Goal: Task Accomplishment & Management: Manage account settings

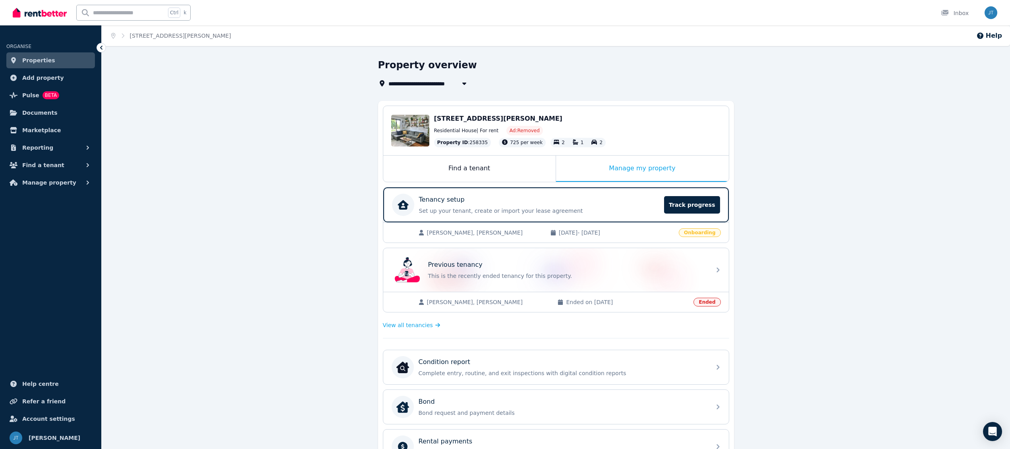
click at [571, 234] on span "[DATE] - [DATE]" at bounding box center [616, 233] width 115 height 8
click at [679, 202] on span "Track progress" at bounding box center [692, 204] width 56 height 17
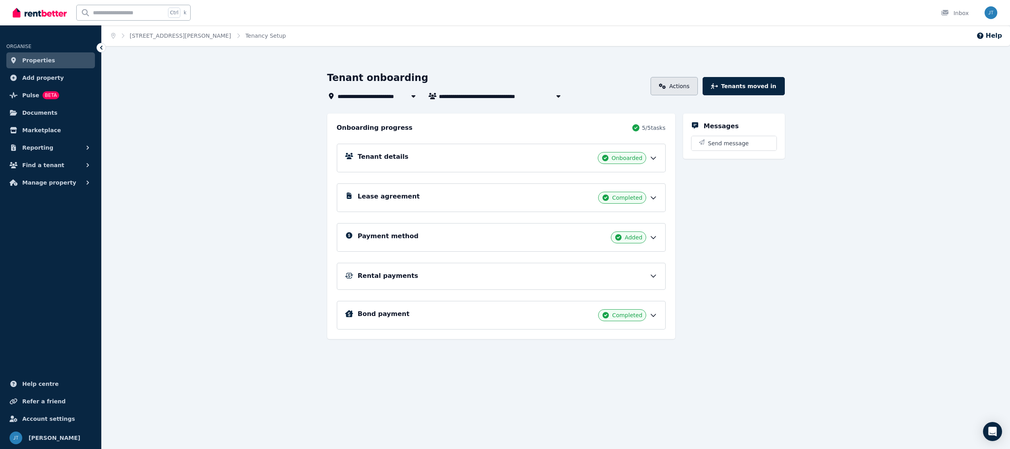
click at [682, 86] on link "Actions" at bounding box center [674, 86] width 47 height 18
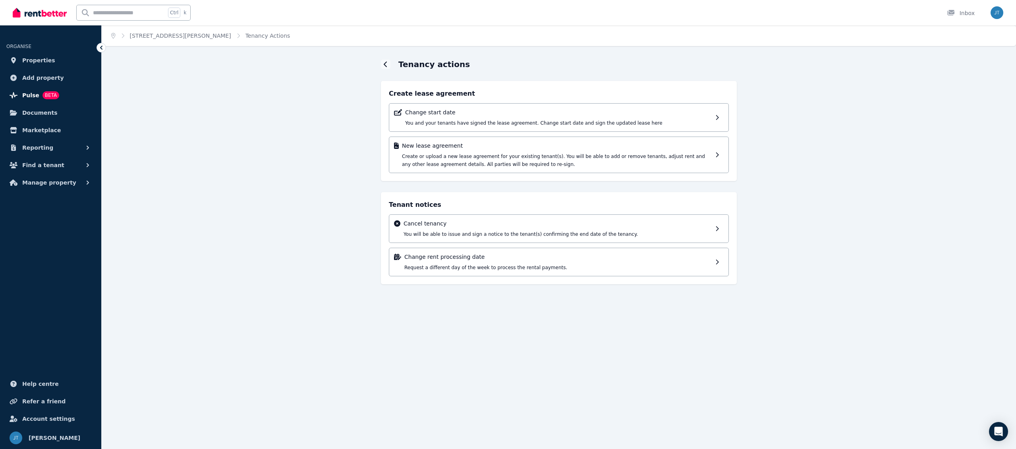
click at [31, 95] on span "Pulse" at bounding box center [30, 96] width 17 height 10
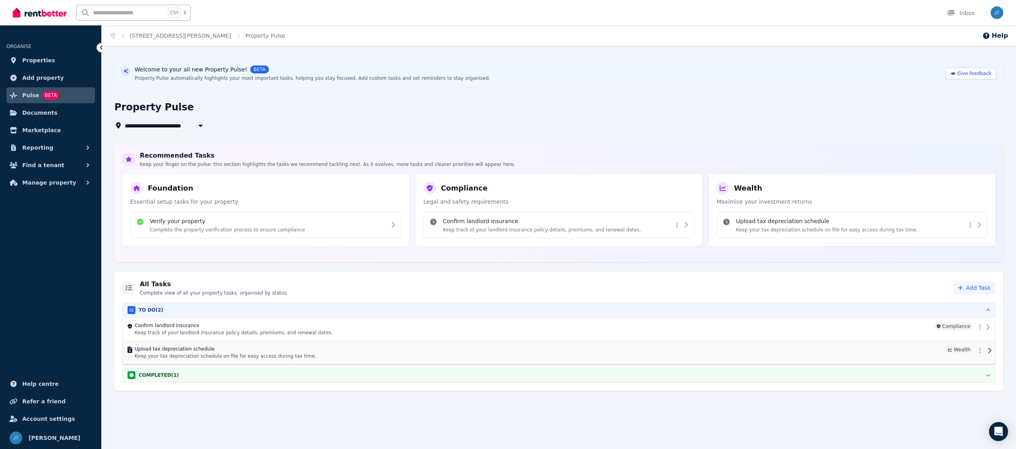
click at [182, 350] on h4 "Upload tax depreciation schedule" at bounding box center [539, 349] width 808 height 6
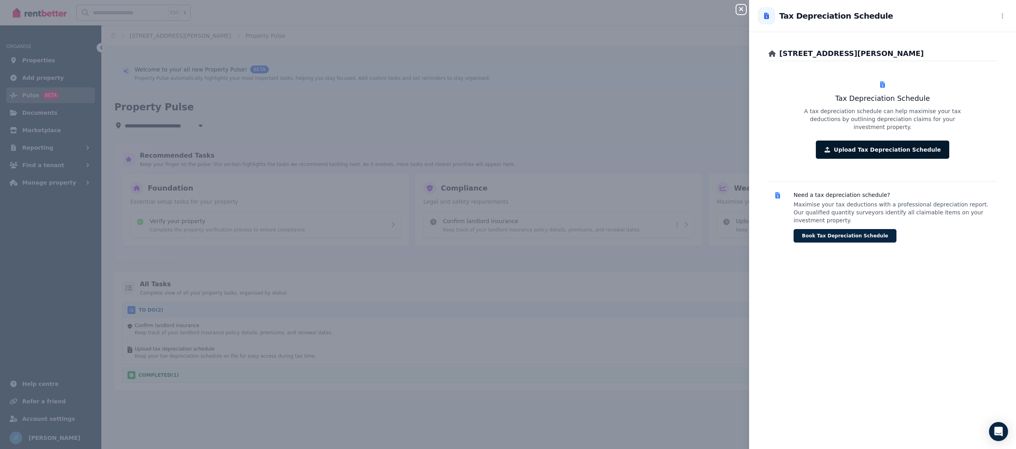
click at [859, 149] on button "Upload Tax Depreciation Schedule" at bounding box center [882, 150] width 133 height 18
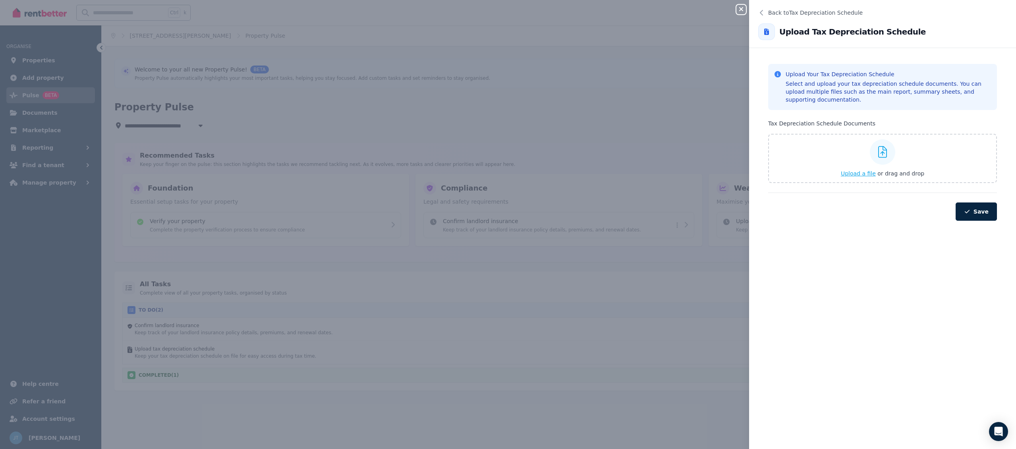
click at [868, 174] on span "Upload a file" at bounding box center [858, 173] width 35 height 6
click at [232, 114] on div "Close panel Back to Tax Depreciation Schedule Upload Tax Depreciation Schedule …" at bounding box center [508, 224] width 1016 height 449
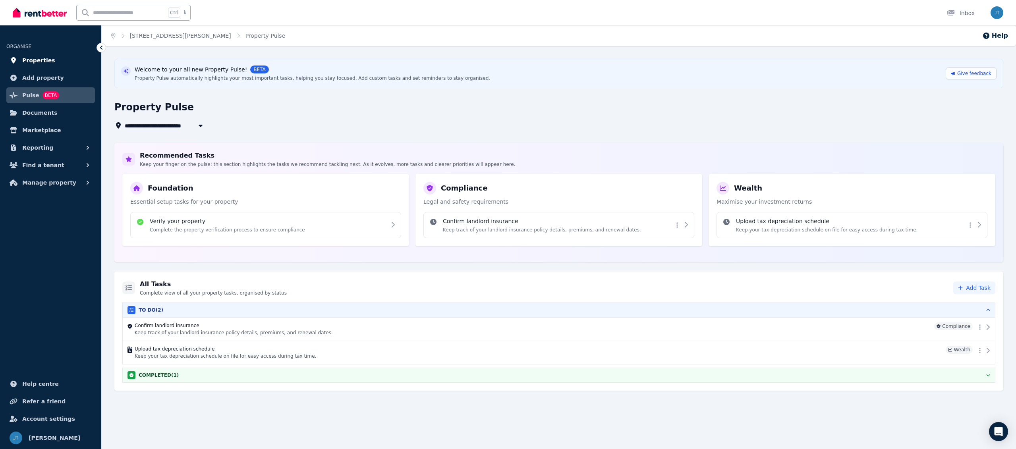
click at [44, 63] on span "Properties" at bounding box center [38, 61] width 33 height 10
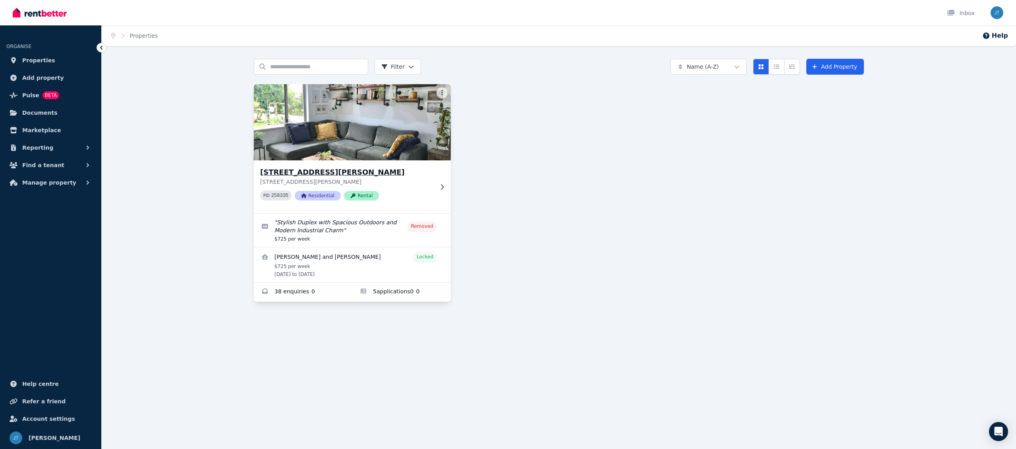
click at [320, 164] on div "[STREET_ADDRESS][PERSON_NAME][PERSON_NAME] PID 258335 Residential Rental" at bounding box center [352, 187] width 197 height 53
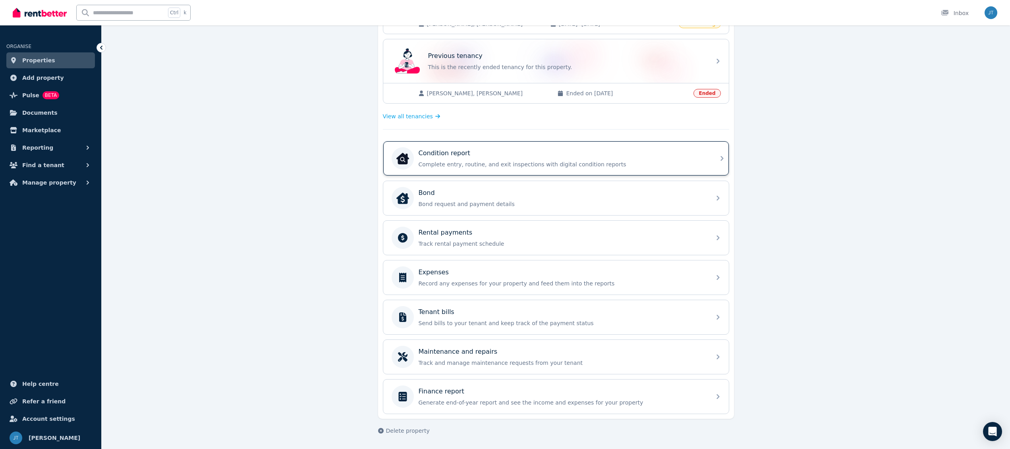
scroll to position [161, 0]
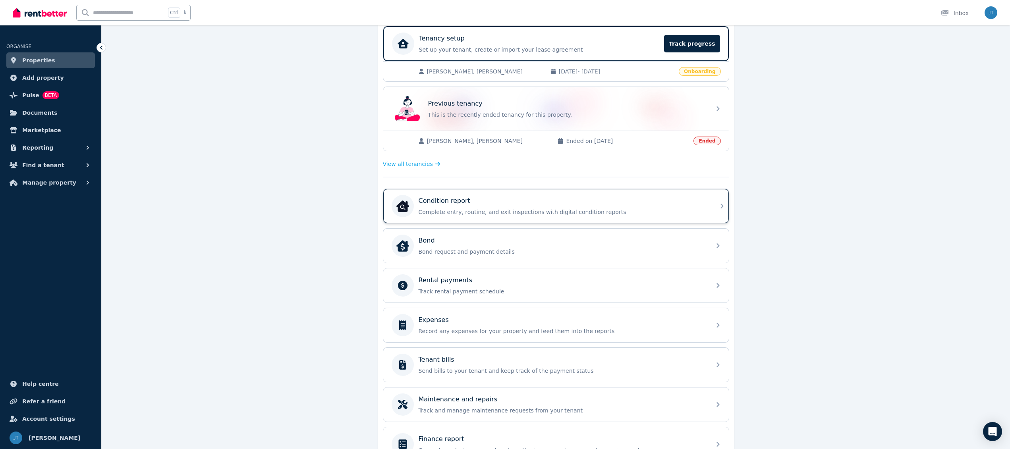
click at [500, 197] on div "Condition report" at bounding box center [563, 201] width 288 height 10
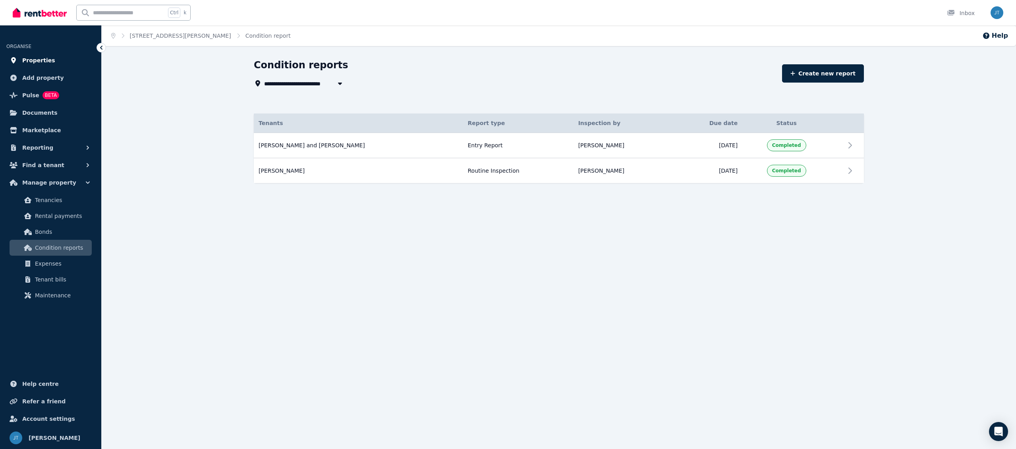
click at [53, 64] on span "Properties" at bounding box center [38, 61] width 33 height 10
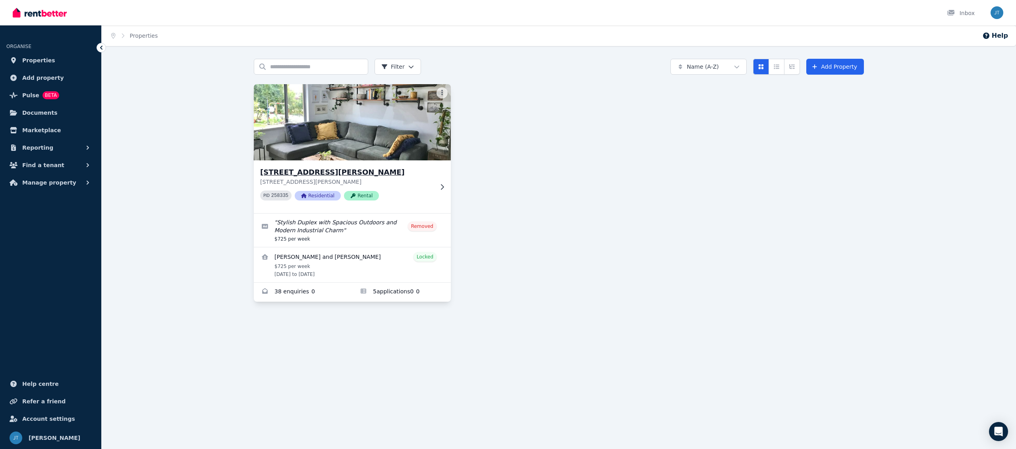
click at [371, 145] on img at bounding box center [352, 122] width 207 height 80
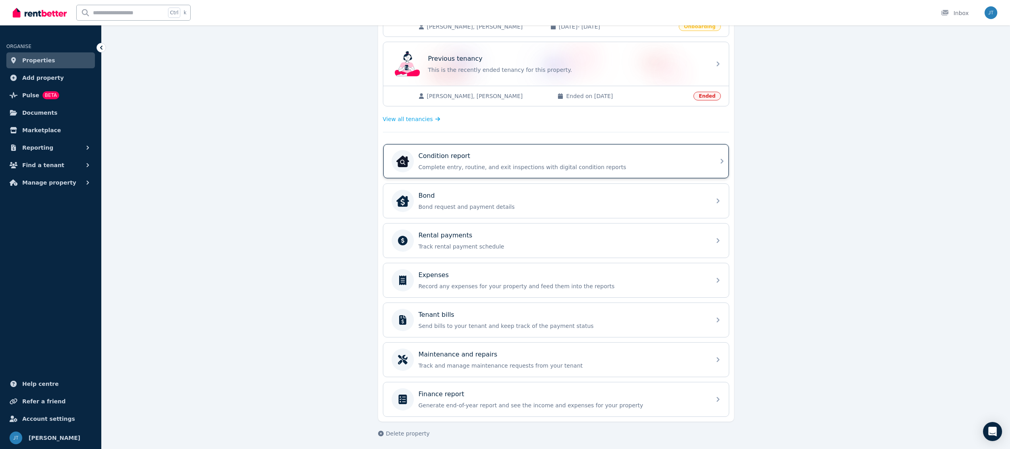
scroll to position [209, 0]
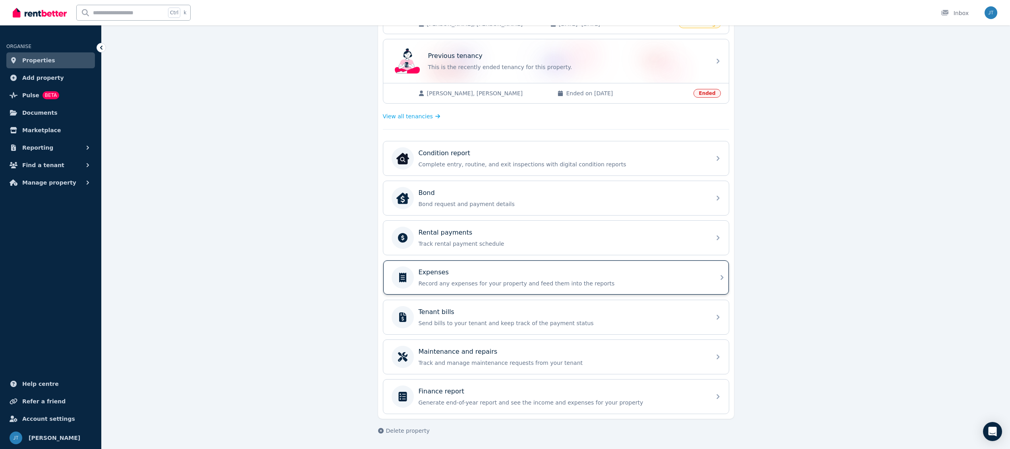
click at [443, 274] on p "Expenses" at bounding box center [434, 273] width 30 height 10
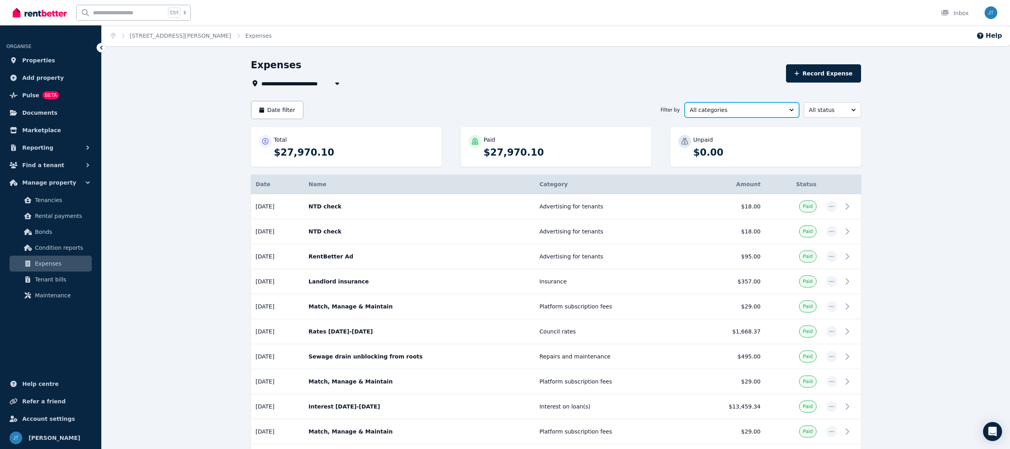
click at [693, 113] on span "All categories" at bounding box center [736, 110] width 93 height 8
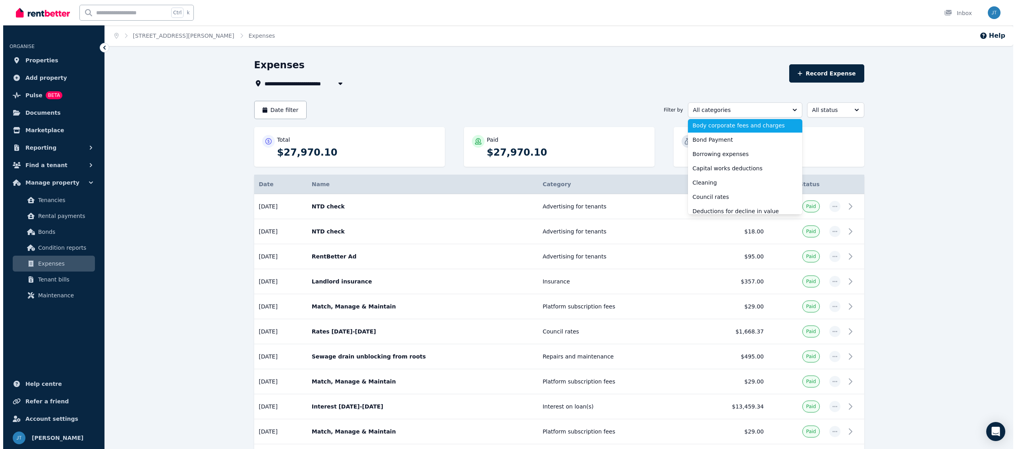
scroll to position [48, 0]
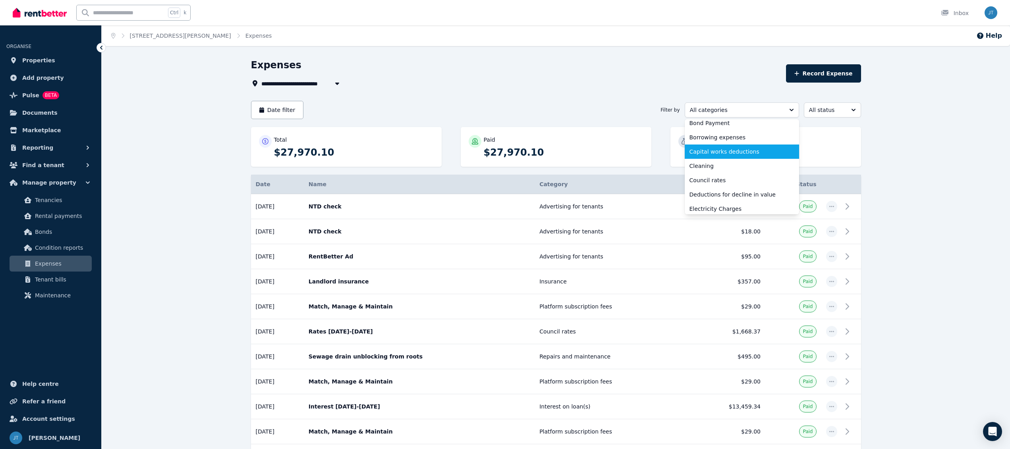
click at [723, 153] on span "Capital works deductions" at bounding box center [737, 152] width 95 height 8
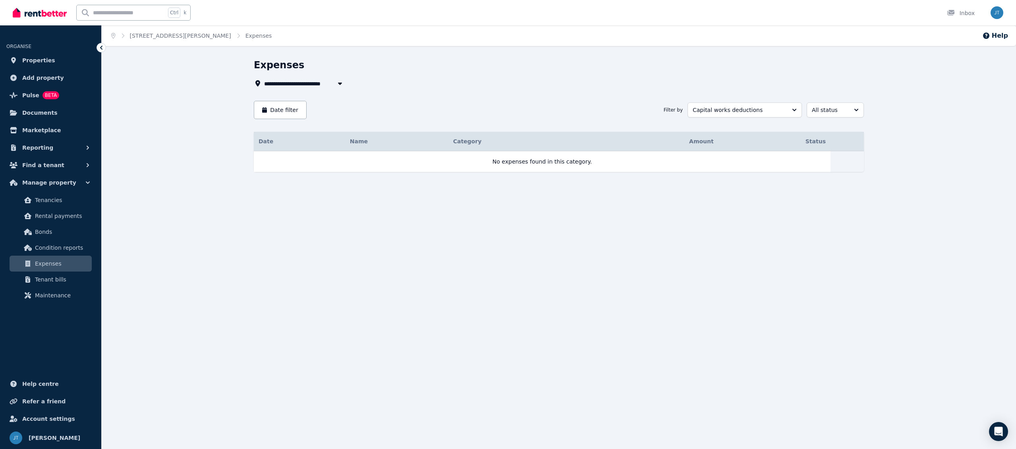
click at [736, 96] on div "**********" at bounding box center [559, 130] width 610 height 142
click at [736, 108] on span "Capital works deductions" at bounding box center [739, 110] width 93 height 8
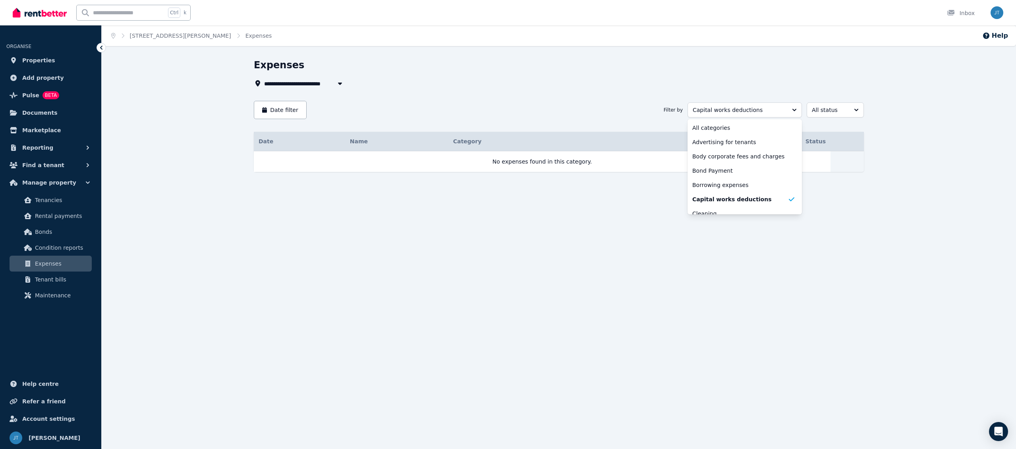
click at [698, 83] on div "**********" at bounding box center [556, 84] width 605 height 10
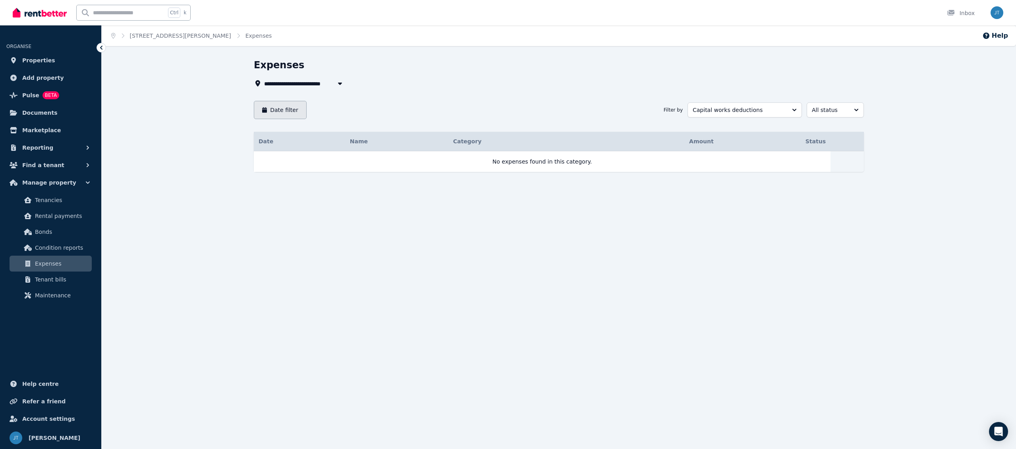
click at [293, 111] on button "Date filter" at bounding box center [280, 110] width 53 height 18
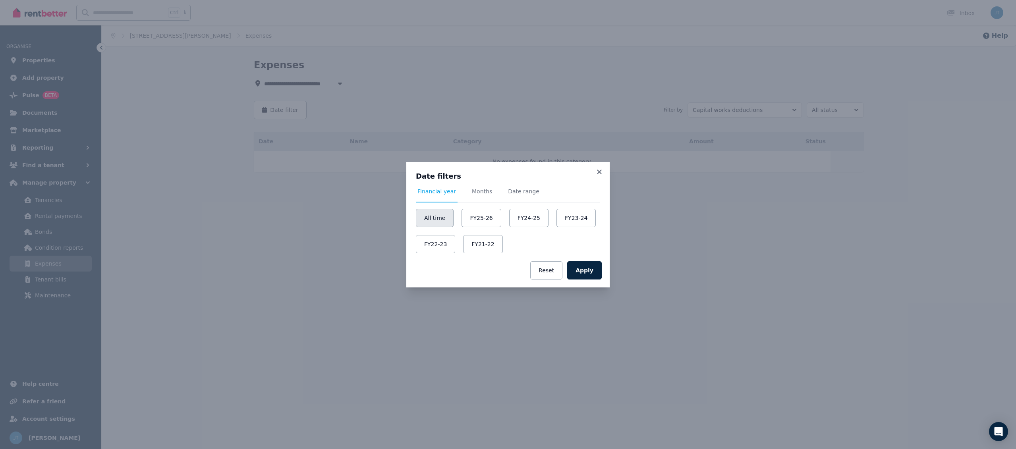
drag, startPoint x: 436, startPoint y: 213, endPoint x: 443, endPoint y: 215, distance: 7.0
click at [436, 213] on button "All time" at bounding box center [435, 218] width 38 height 18
click at [586, 270] on button "Apply" at bounding box center [584, 270] width 35 height 18
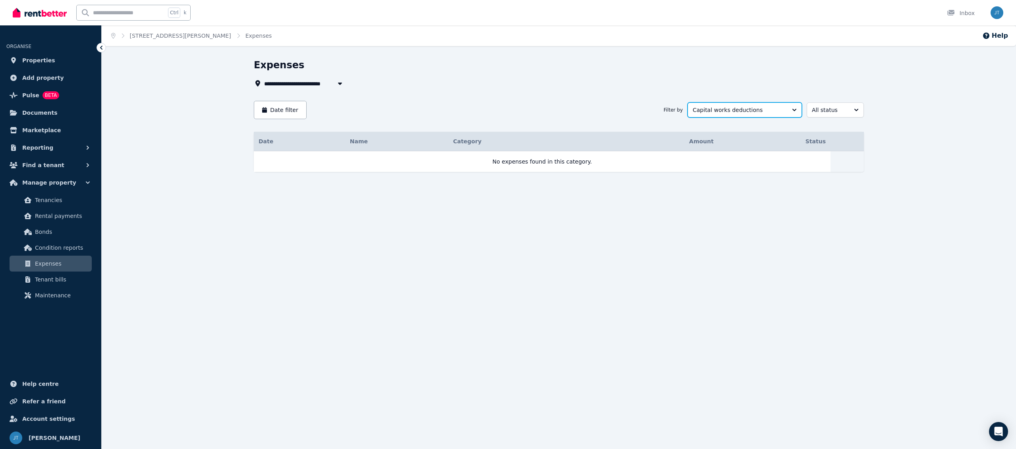
click at [741, 113] on span "Capital works deductions" at bounding box center [739, 110] width 93 height 8
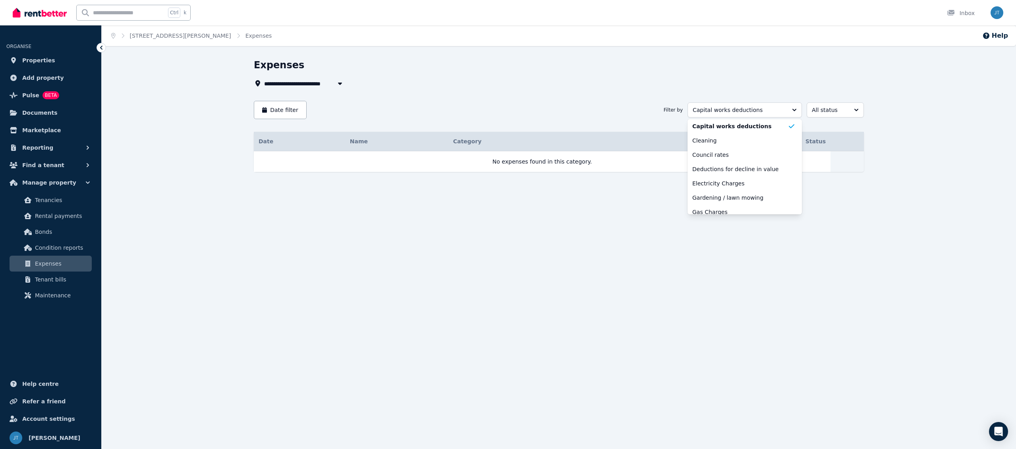
scroll to position [95, 0]
click at [737, 148] on span "Deductions for decline in value" at bounding box center [739, 147] width 95 height 8
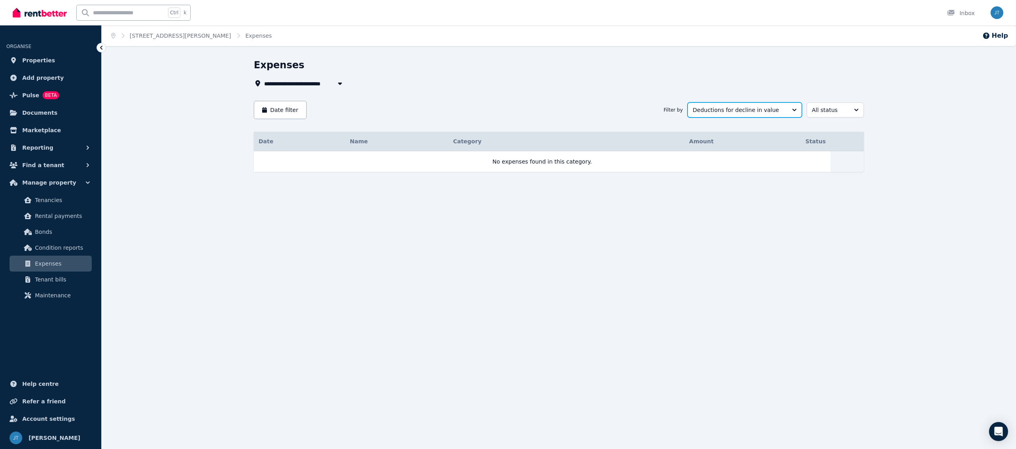
click at [754, 106] on span "Deductions for decline in value" at bounding box center [739, 110] width 93 height 8
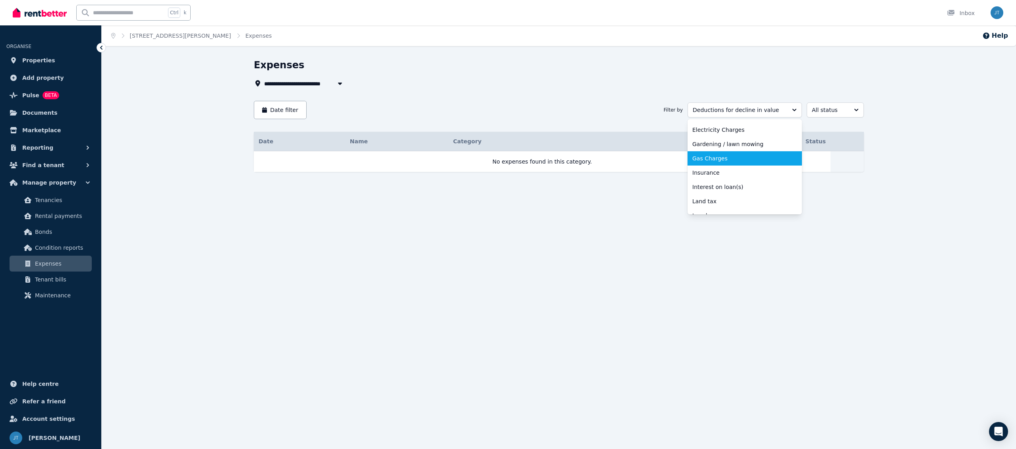
scroll to position [143, 0]
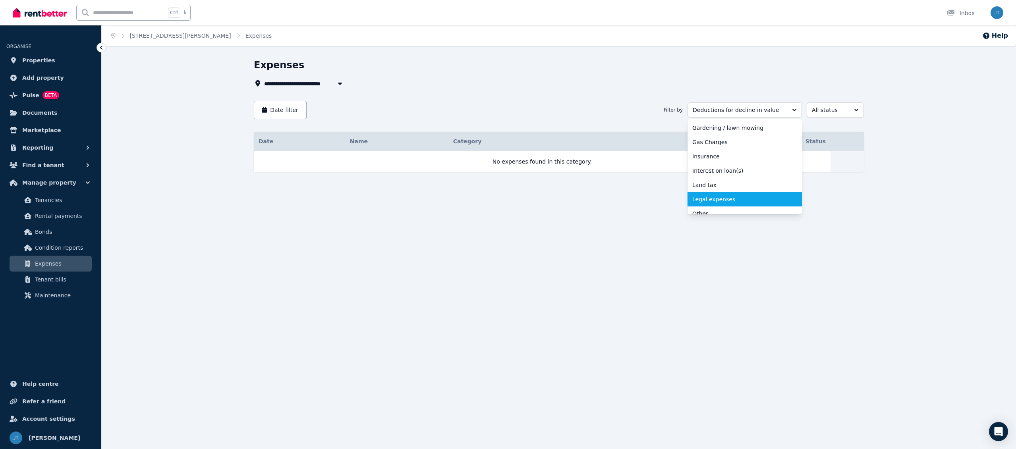
click at [718, 196] on span "Legal expenses" at bounding box center [739, 199] width 95 height 8
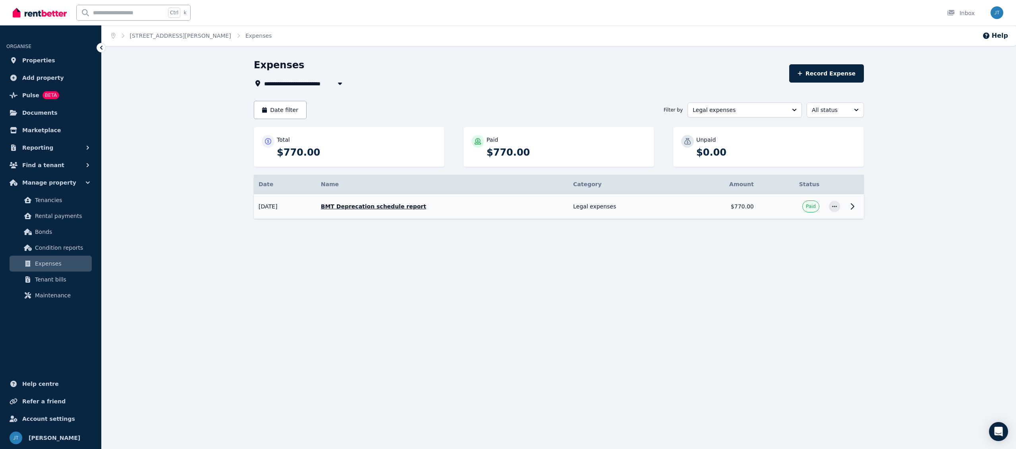
click at [415, 208] on p "BMT Deprecation schedule report" at bounding box center [442, 207] width 243 height 8
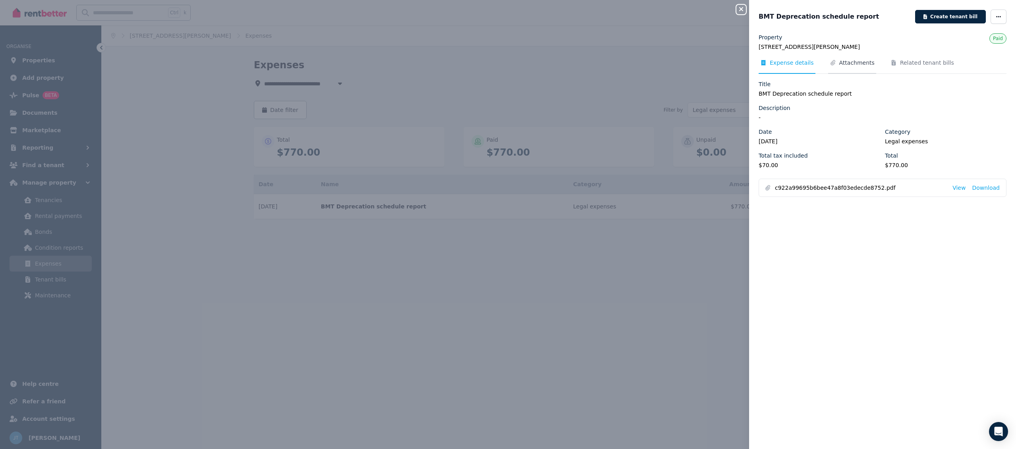
click at [855, 65] on span "Attachments" at bounding box center [856, 63] width 35 height 8
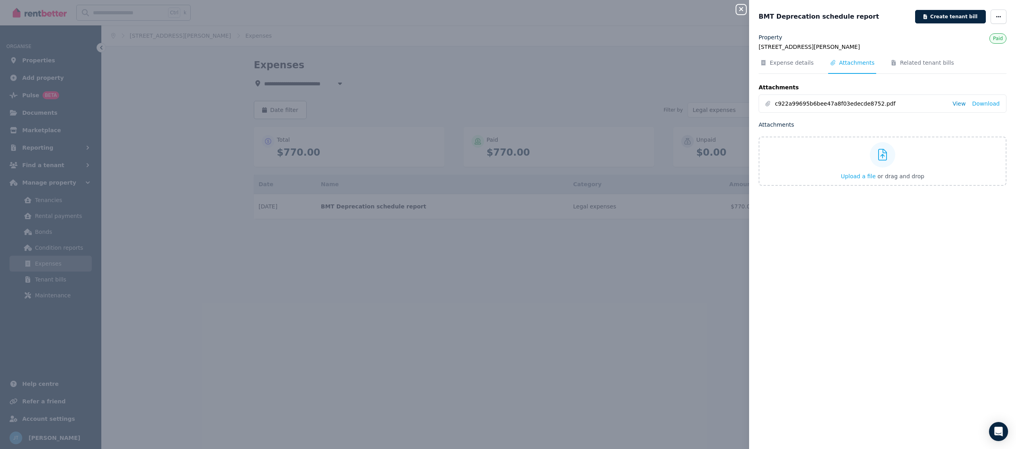
click at [953, 106] on link "View" at bounding box center [959, 104] width 13 height 8
click at [976, 104] on link "Download" at bounding box center [986, 104] width 28 height 8
click at [796, 68] on span "Expense details" at bounding box center [787, 66] width 57 height 15
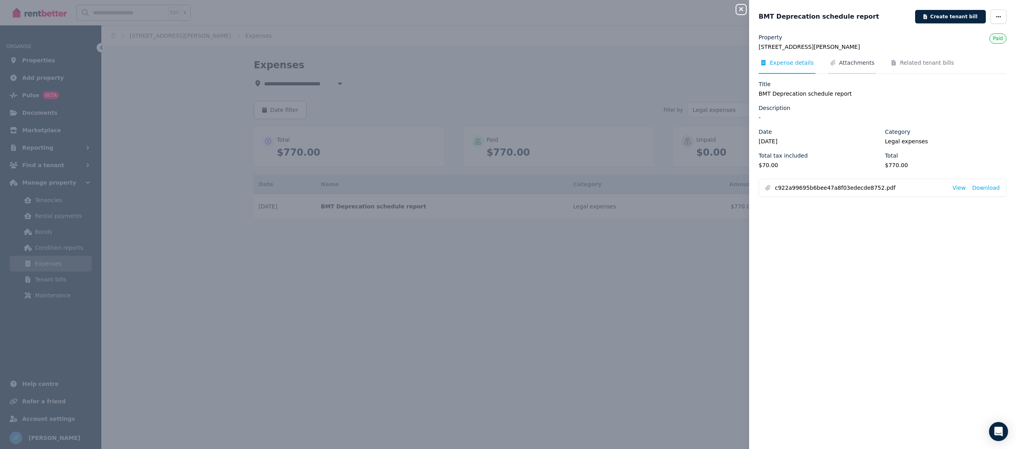
click at [855, 63] on span "Attachments" at bounding box center [856, 63] width 35 height 8
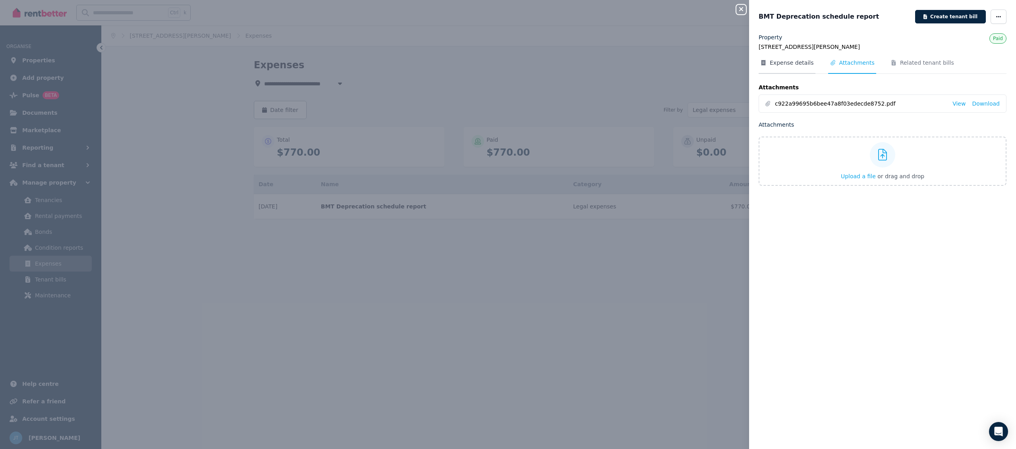
click at [773, 66] on span "Expense details" at bounding box center [792, 63] width 44 height 8
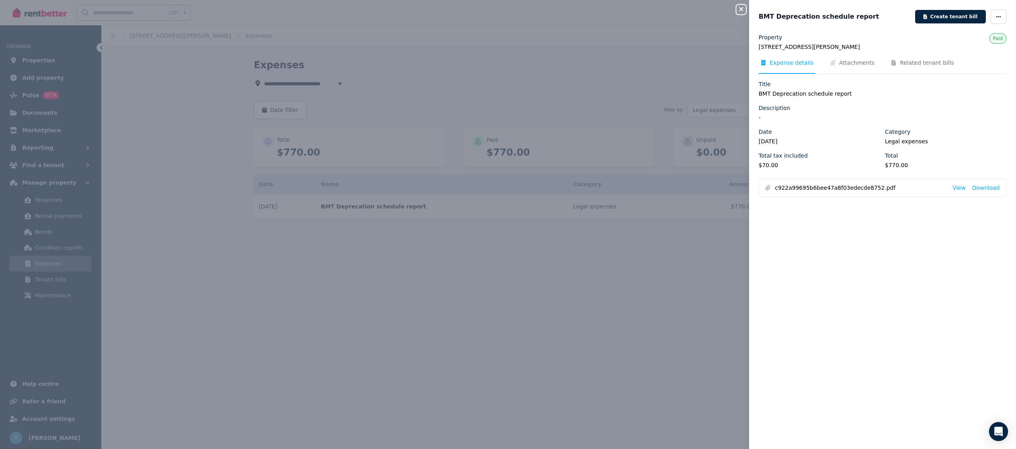
click at [745, 10] on icon "button" at bounding box center [742, 9] width 10 height 6
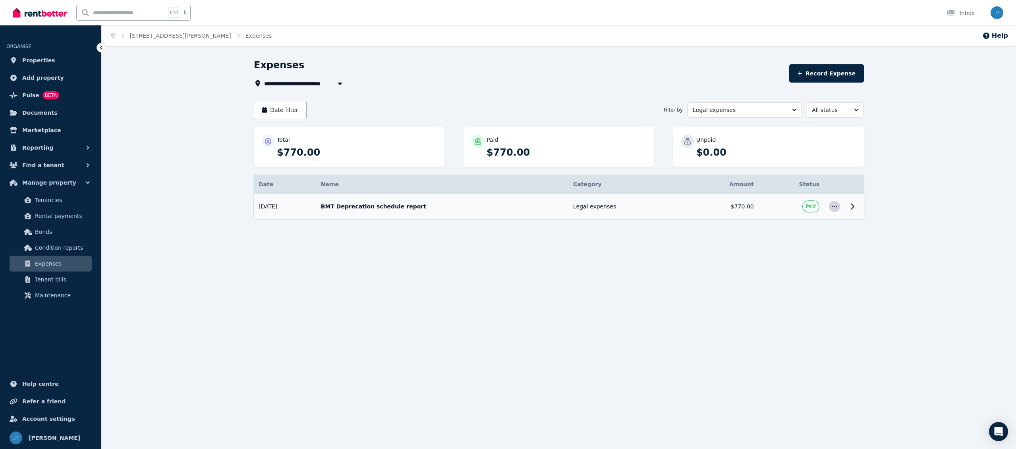
click at [834, 207] on icon "button" at bounding box center [835, 207] width 6 height 6
click at [853, 207] on icon at bounding box center [852, 207] width 3 height 6
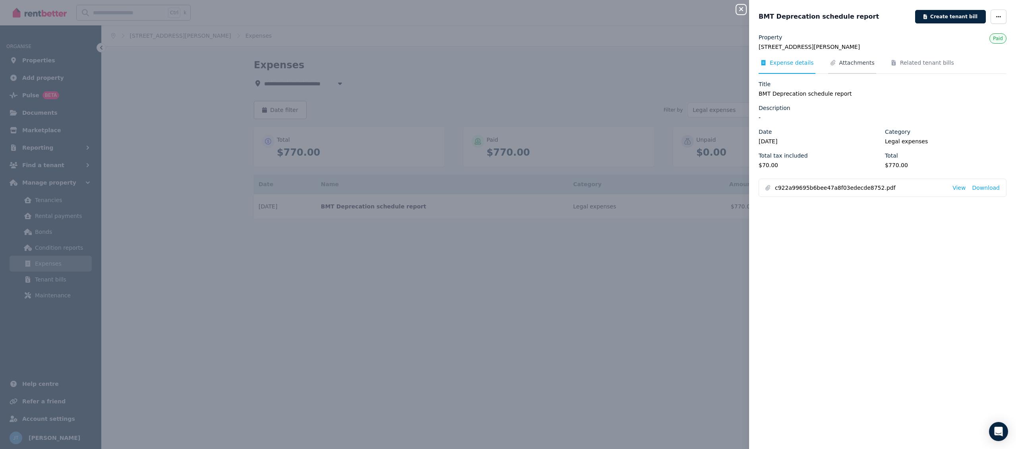
click at [866, 60] on span "Attachments" at bounding box center [856, 63] width 35 height 8
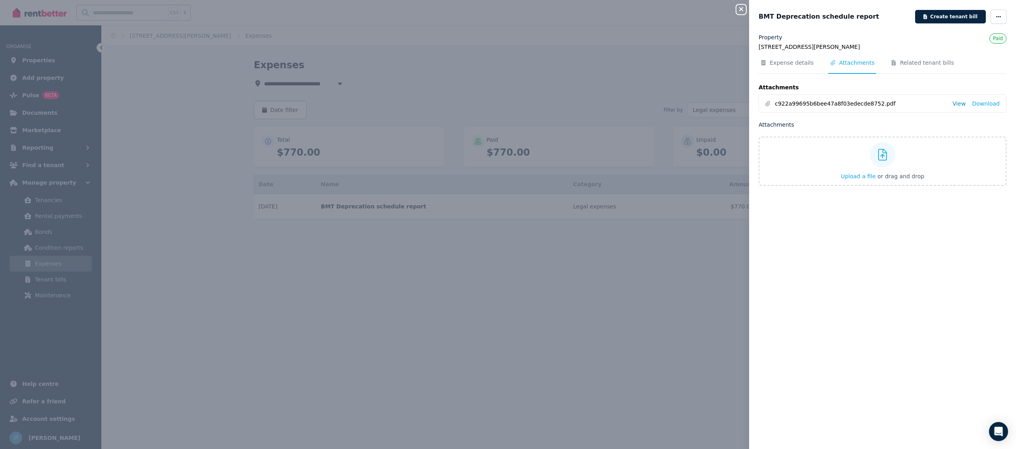
click at [957, 105] on link "View" at bounding box center [959, 104] width 13 height 8
click at [741, 11] on icon "button" at bounding box center [742, 9] width 10 height 6
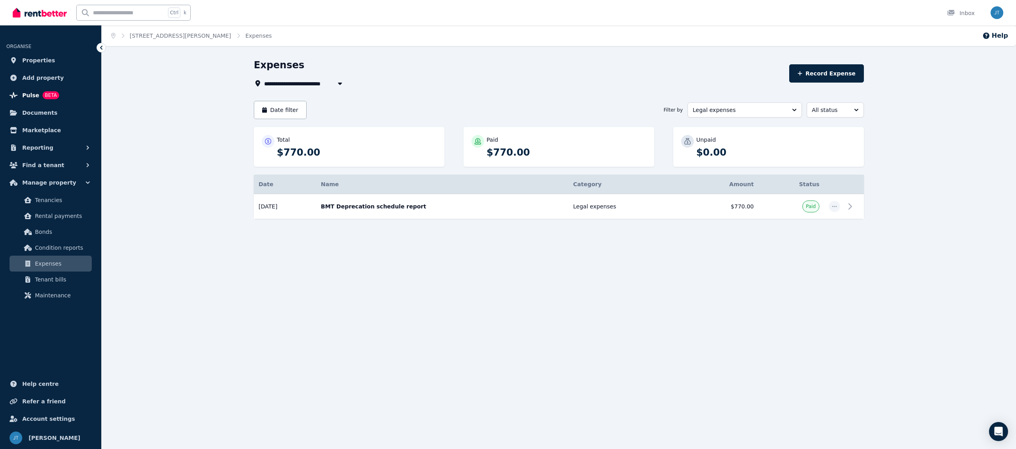
click at [29, 94] on span "Pulse" at bounding box center [30, 96] width 17 height 10
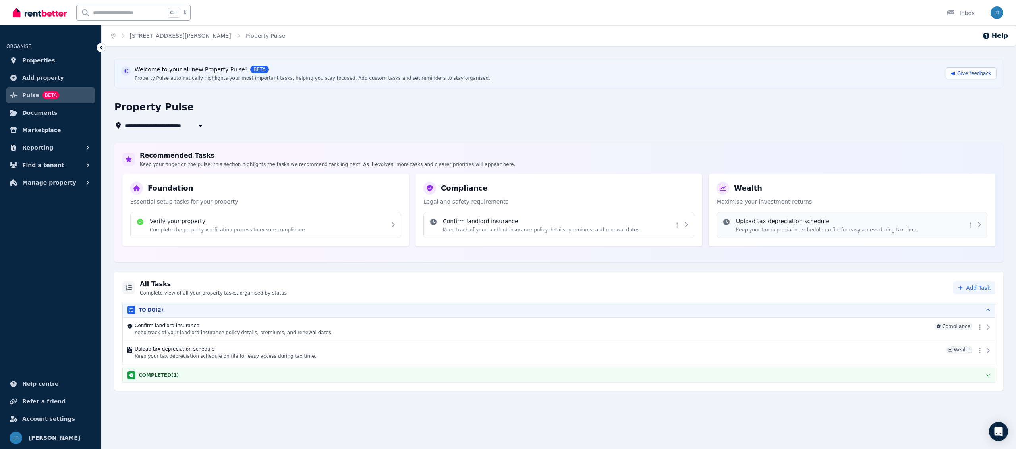
click at [758, 224] on h4 "Upload tax depreciation schedule" at bounding box center [827, 221] width 182 height 8
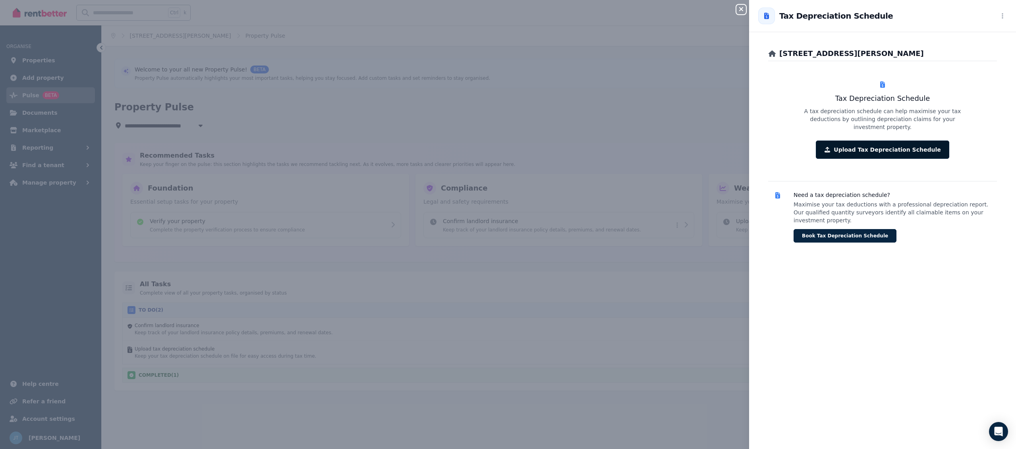
click at [844, 153] on button "Upload Tax Depreciation Schedule" at bounding box center [882, 150] width 133 height 18
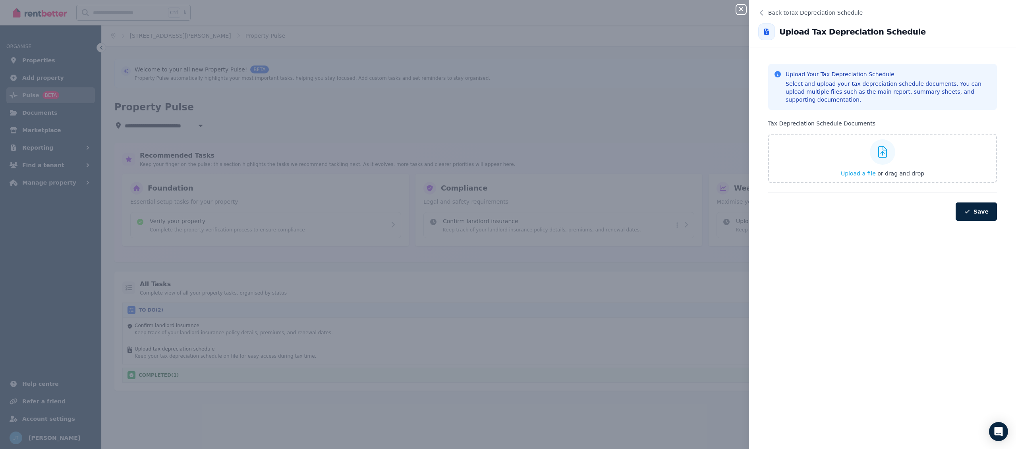
click at [859, 168] on div "Upload a file or drag and drop" at bounding box center [882, 159] width 83 height 48
click at [0, 0] on input "Upload a file or drag and drop" at bounding box center [0, 0] width 0 height 0
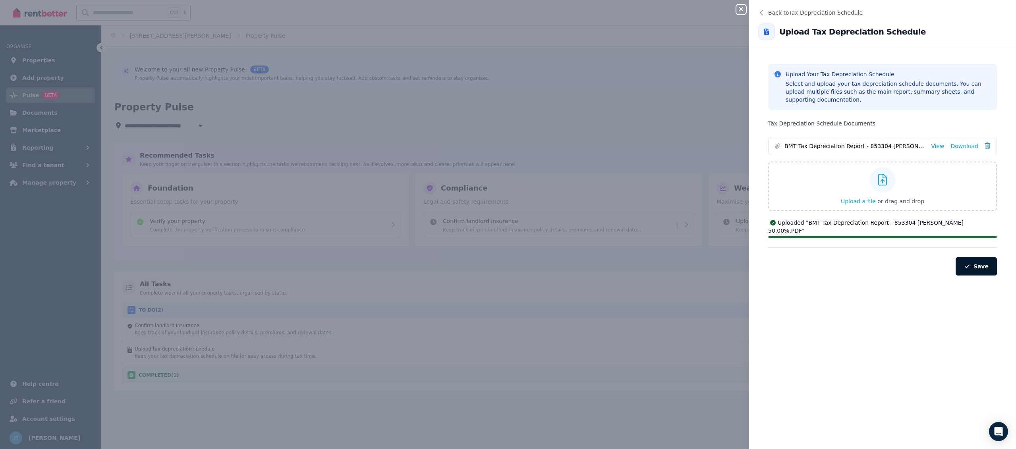
click at [970, 269] on button "Save" at bounding box center [976, 266] width 41 height 18
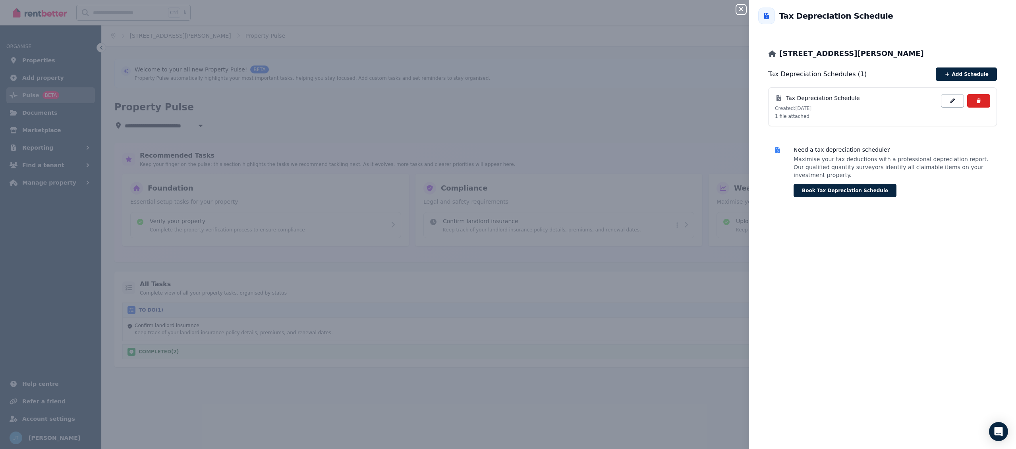
click at [744, 10] on icon "button" at bounding box center [742, 9] width 10 height 6
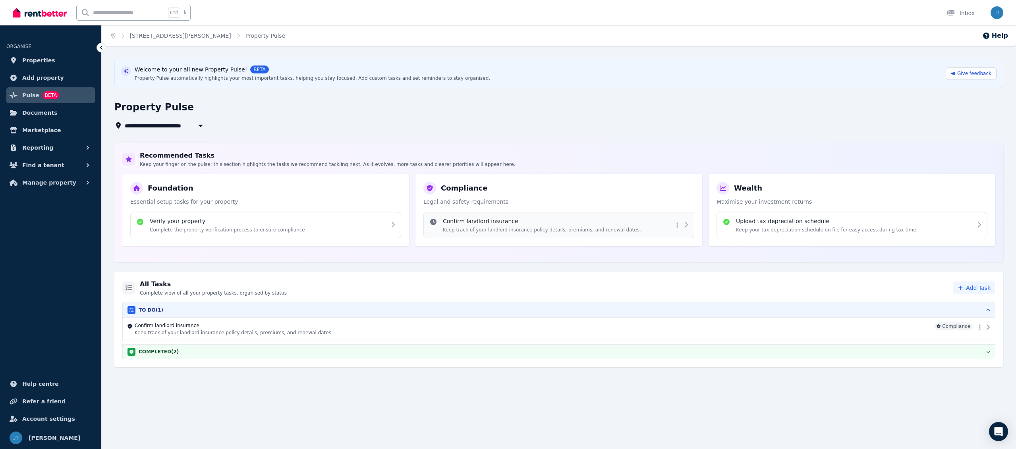
click at [516, 228] on p "Keep track of your landlord insurance policy details, premiums, and renewal dat…" at bounding box center [542, 230] width 198 height 6
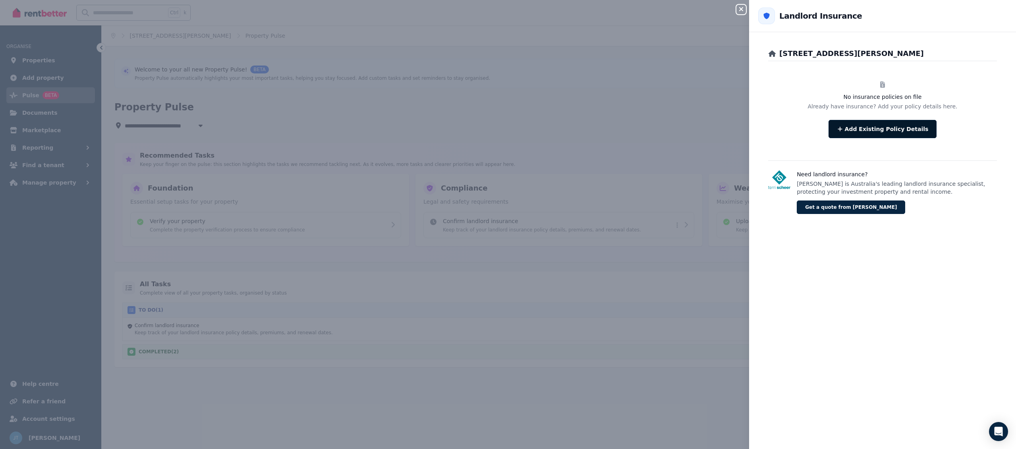
click at [851, 136] on button "Add Existing Policy Details" at bounding box center [883, 129] width 108 height 18
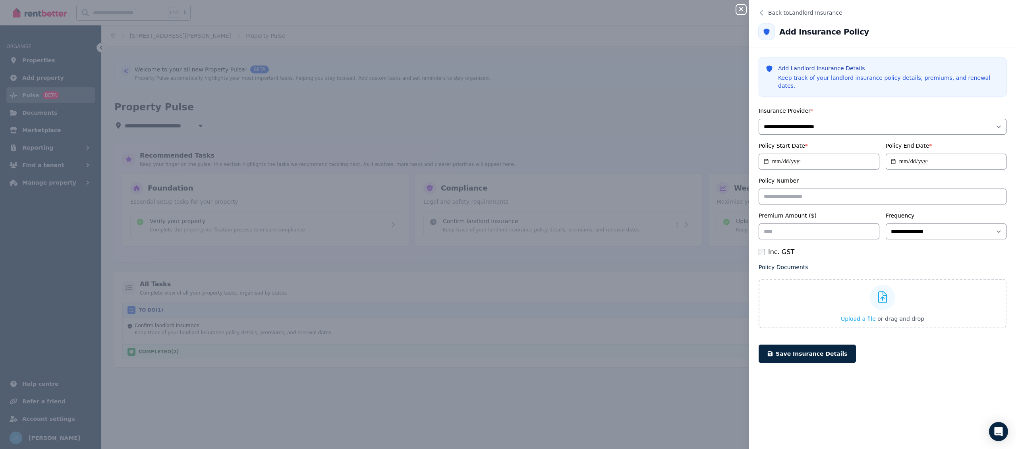
click at [745, 10] on icon "button" at bounding box center [742, 9] width 10 height 6
